Goal: Information Seeking & Learning: Learn about a topic

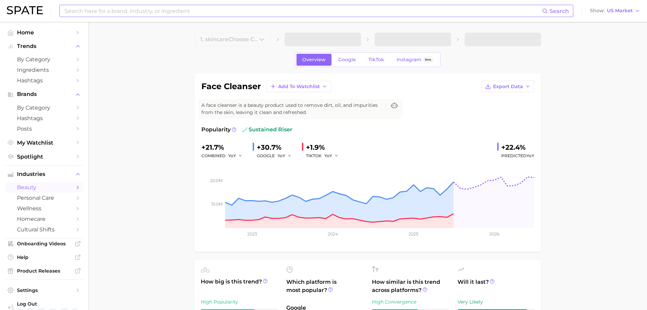
click at [206, 15] on input at bounding box center [303, 11] width 478 height 12
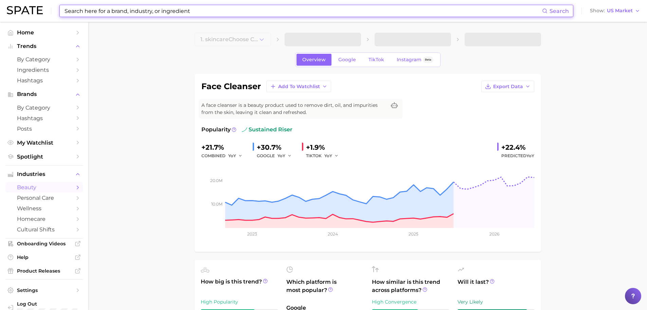
type input "n"
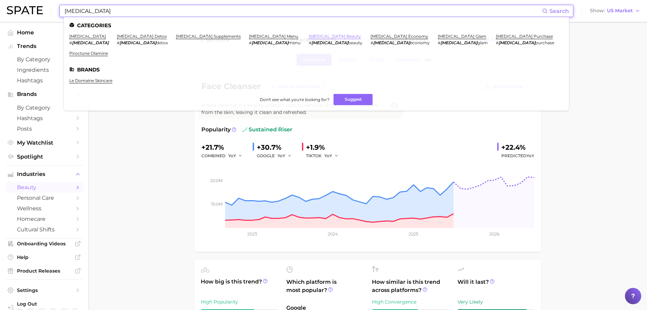
type input "[MEDICAL_DATA]"
click at [309, 37] on link "[MEDICAL_DATA] beauty" at bounding box center [335, 36] width 52 height 5
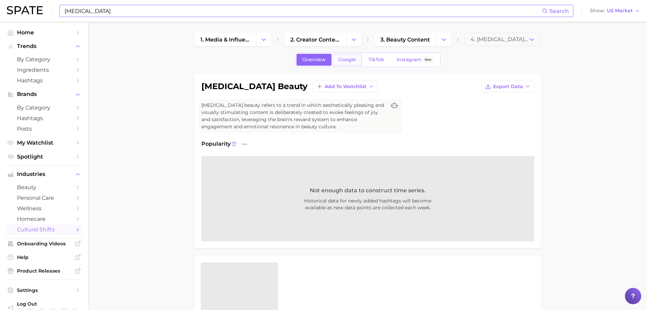
click at [355, 58] on span "Google" at bounding box center [347, 60] width 18 height 6
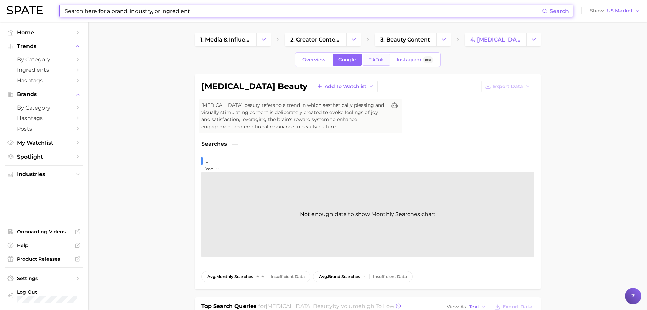
click at [372, 57] on span "TikTok" at bounding box center [377, 60] width 16 height 6
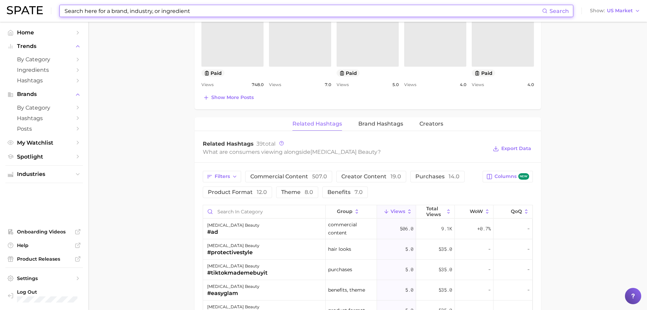
scroll to position [510, 0]
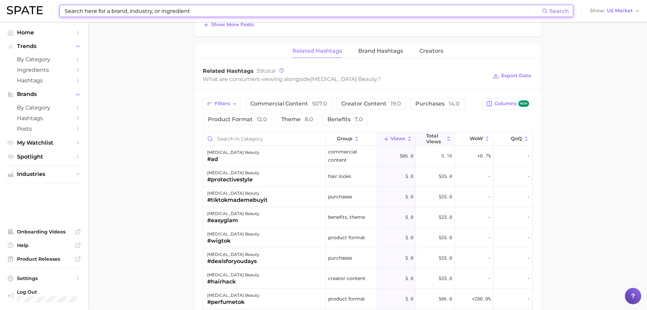
click at [449, 139] on button "Total Views" at bounding box center [435, 138] width 39 height 13
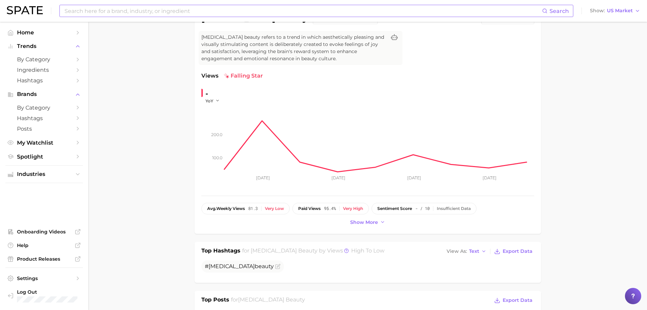
scroll to position [0, 0]
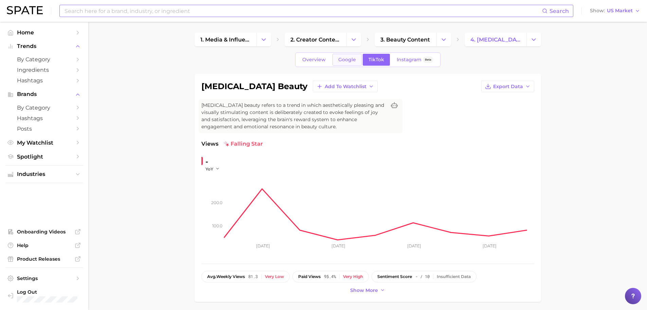
click at [344, 64] on link "Google" at bounding box center [347, 60] width 29 height 12
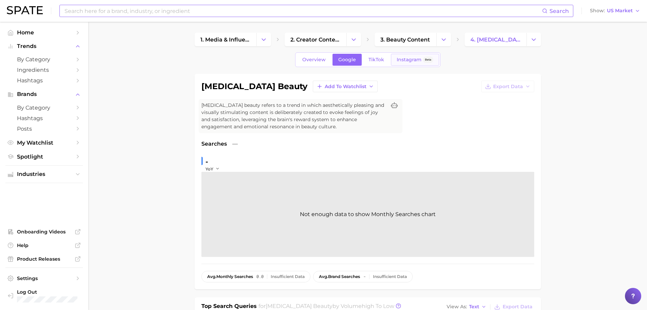
click at [406, 64] on link "Instagram Beta" at bounding box center [415, 60] width 48 height 12
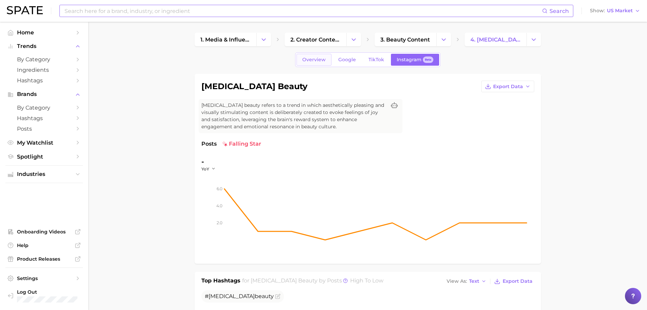
click at [308, 57] on span "Overview" at bounding box center [313, 60] width 23 height 6
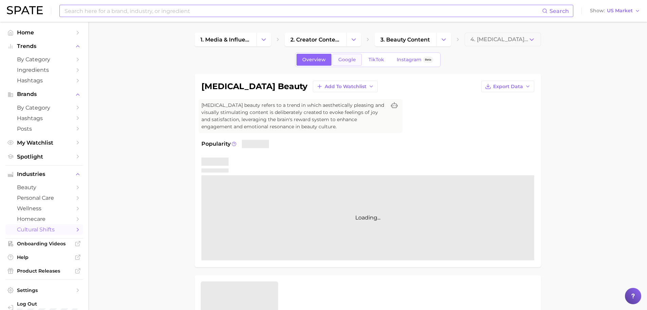
click at [338, 62] on span "Google" at bounding box center [347, 60] width 18 height 6
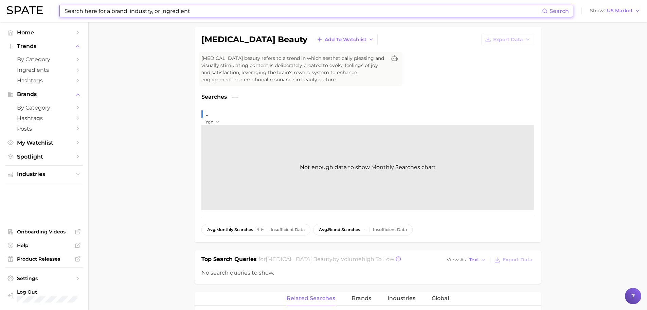
scroll to position [34, 0]
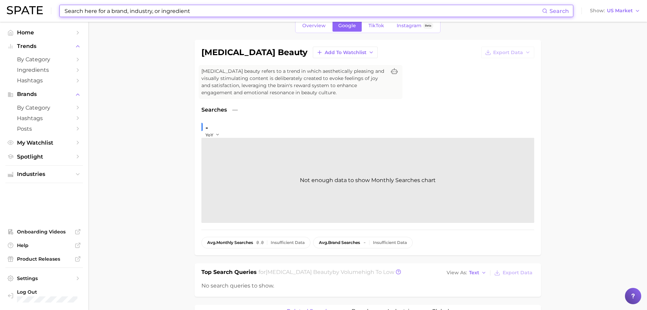
click at [181, 13] on input at bounding box center [303, 11] width 478 height 12
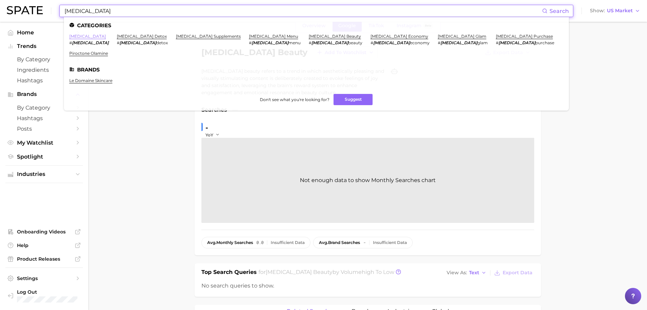
type input "[MEDICAL_DATA]"
click at [80, 34] on link "[MEDICAL_DATA]" at bounding box center [87, 36] width 37 height 5
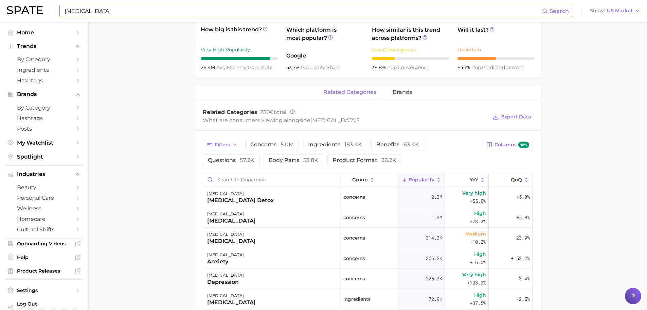
scroll to position [340, 0]
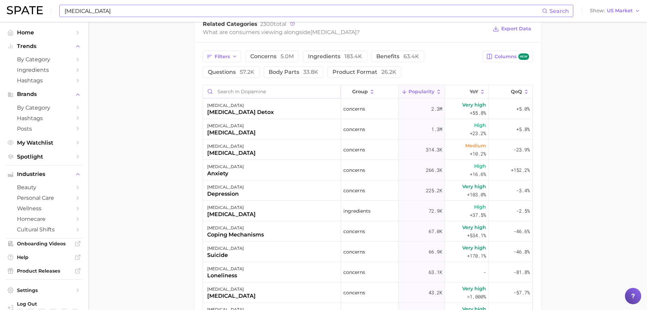
click at [226, 94] on input "Search in dopamine" at bounding box center [272, 91] width 138 height 13
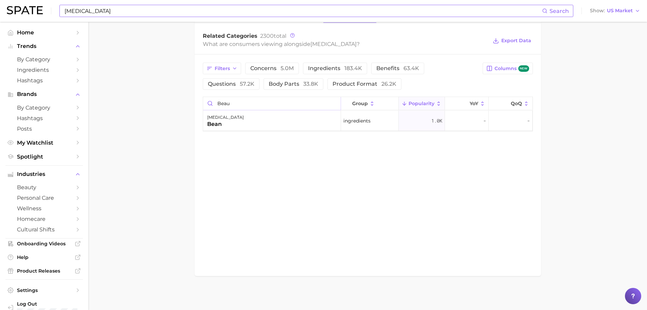
scroll to position [328, 0]
type input "b"
type input "p"
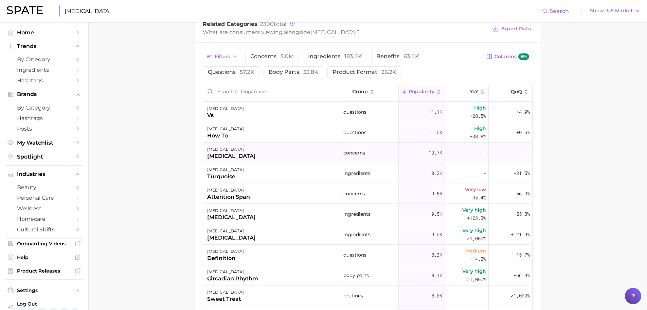
scroll to position [544, 0]
